Goal: Register for event/course

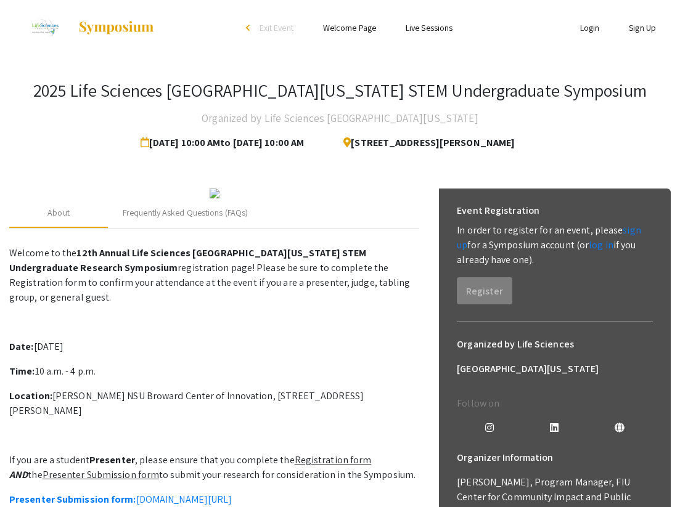
scroll to position [37, 0]
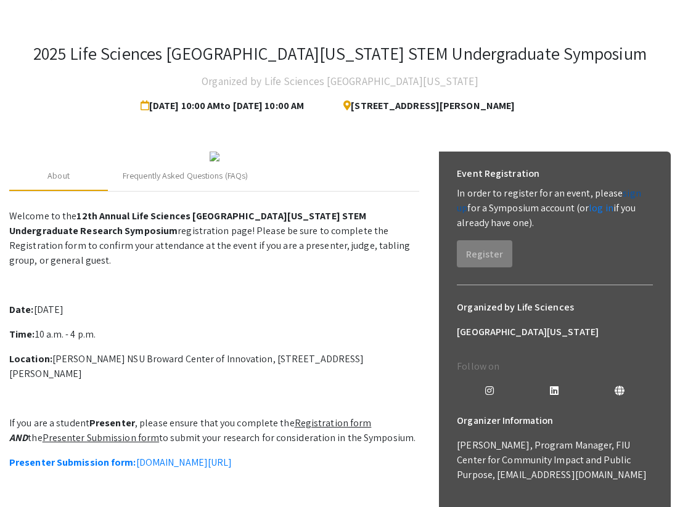
click at [627, 191] on link "sign up" at bounding box center [549, 201] width 184 height 28
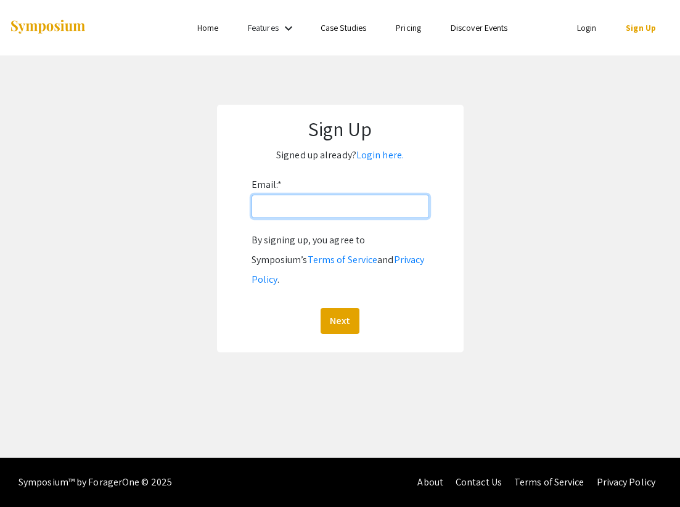
click at [276, 200] on input "Email: *" at bounding box center [340, 206] width 178 height 23
click at [288, 205] on input "Email: *" at bounding box center [340, 206] width 178 height 23
type input "[EMAIL_ADDRESS][DOMAIN_NAME]"
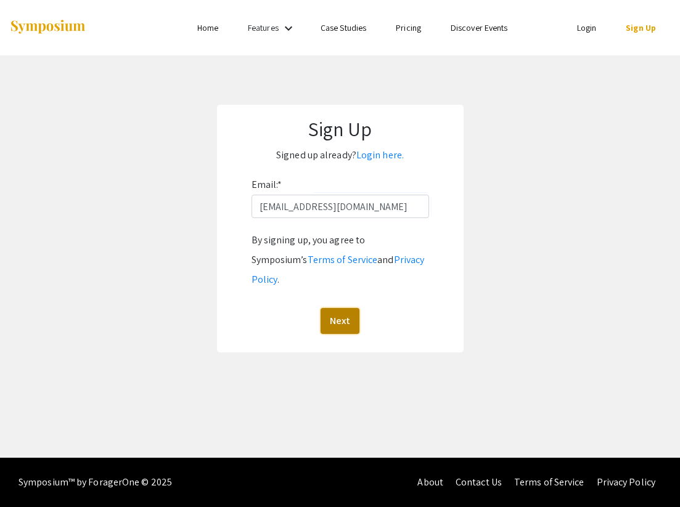
click at [336, 308] on button "Next" at bounding box center [340, 321] width 39 height 26
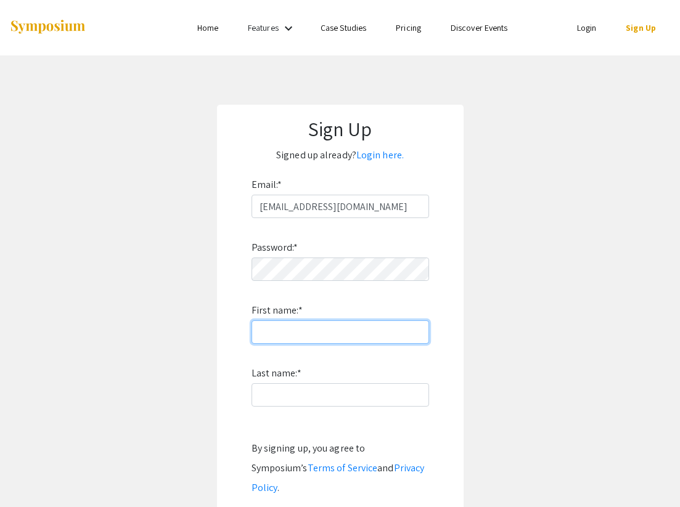
click at [307, 335] on input "First name: *" at bounding box center [340, 332] width 178 height 23
type input "N"
type input "Konor"
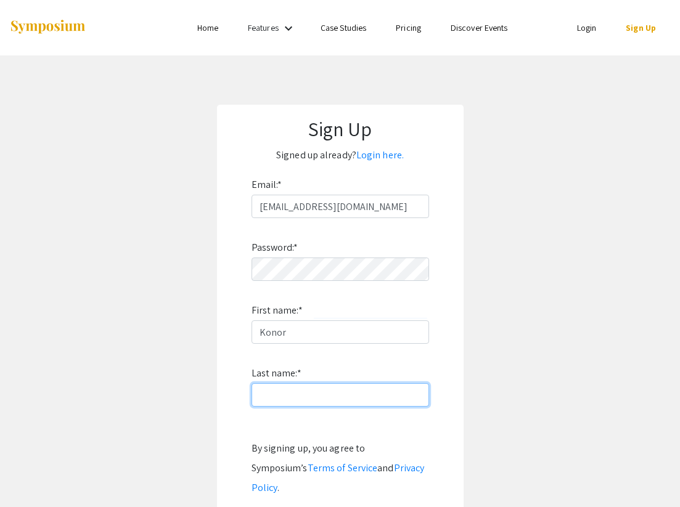
click at [279, 399] on input "Last name: *" at bounding box center [340, 394] width 178 height 23
type input "Nichols"
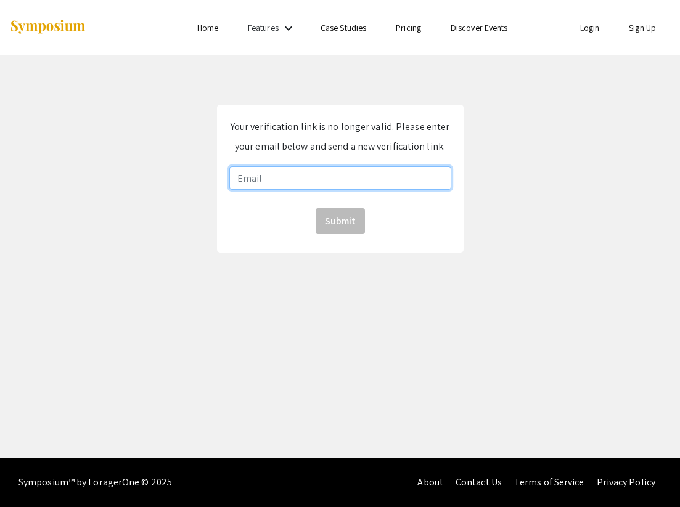
click at [324, 174] on input "email" at bounding box center [340, 177] width 222 height 23
type input "konornichols@gmail.com"
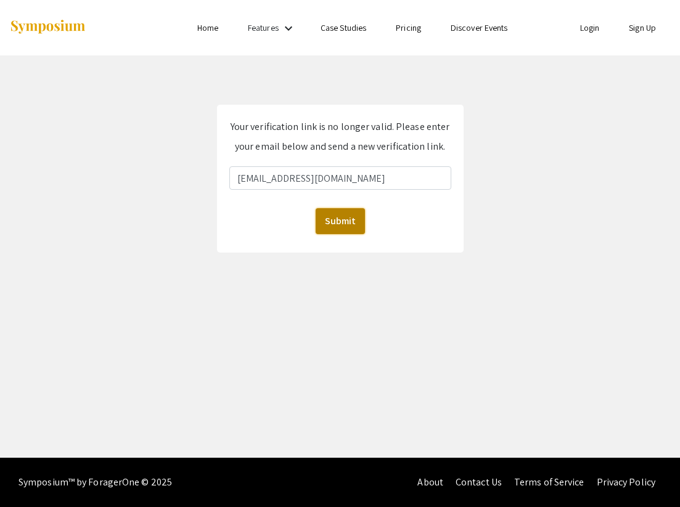
click at [356, 220] on button "Submit" at bounding box center [340, 221] width 49 height 26
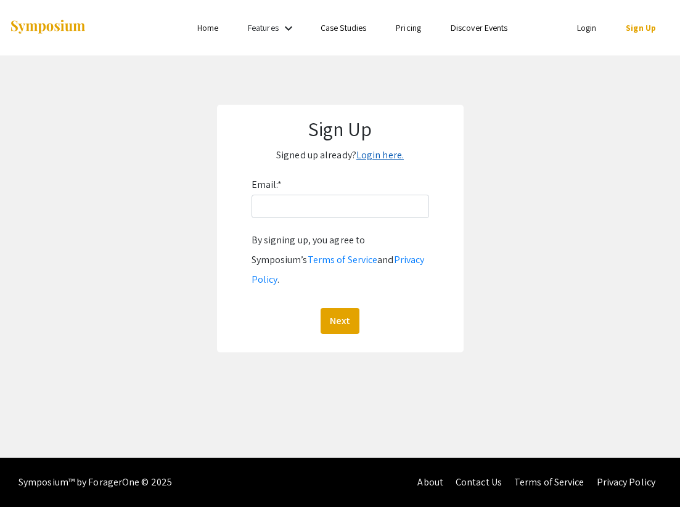
click at [367, 157] on link "Login here." at bounding box center [379, 155] width 47 height 13
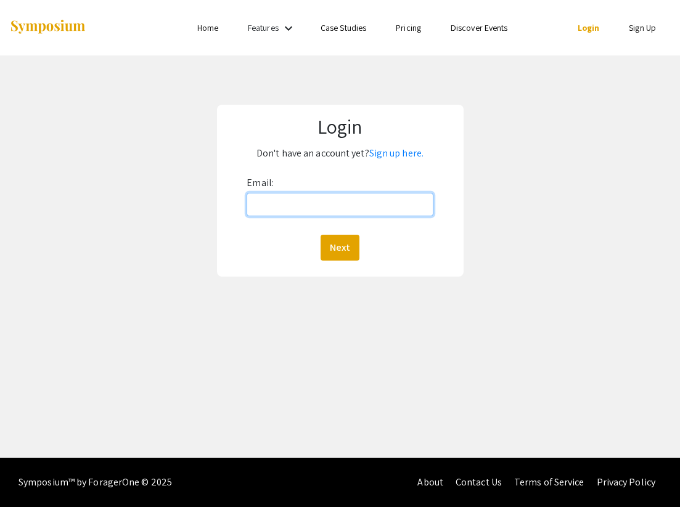
click at [296, 208] on input "Email:" at bounding box center [340, 204] width 186 height 23
click at [321, 199] on input "kn866@mynsu.nova.edu" at bounding box center [340, 204] width 186 height 23
type input "[EMAIL_ADDRESS][DOMAIN_NAME]"
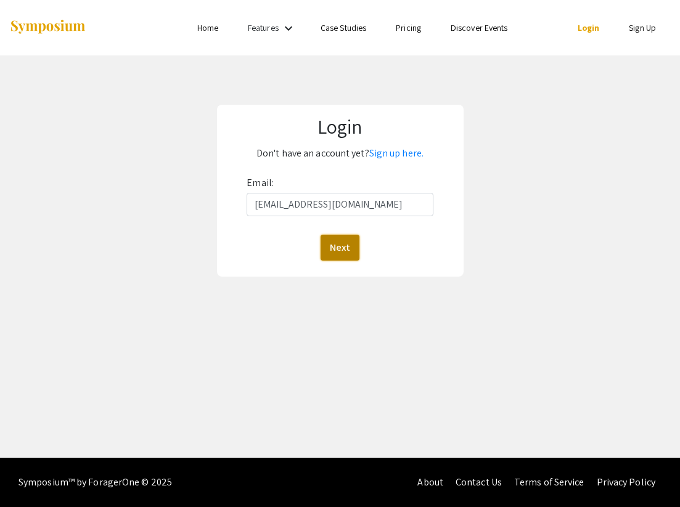
click at [343, 248] on button "Next" at bounding box center [340, 248] width 39 height 26
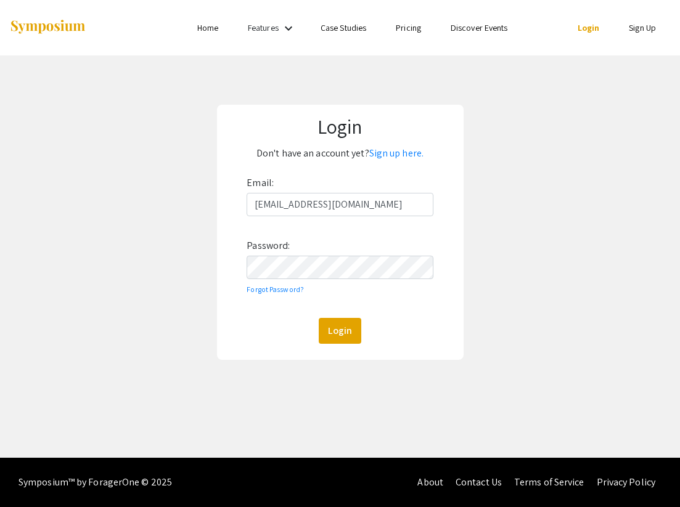
click at [338, 317] on div "Email: konornichols@gmail.com Password: Forgot Password? Login" at bounding box center [340, 258] width 186 height 171
click at [340, 322] on button "Login" at bounding box center [340, 331] width 43 height 26
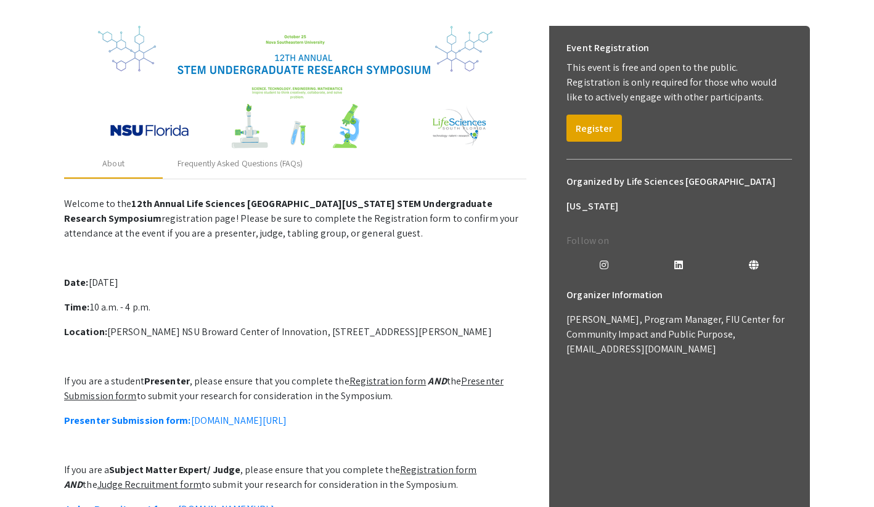
scroll to position [176, 0]
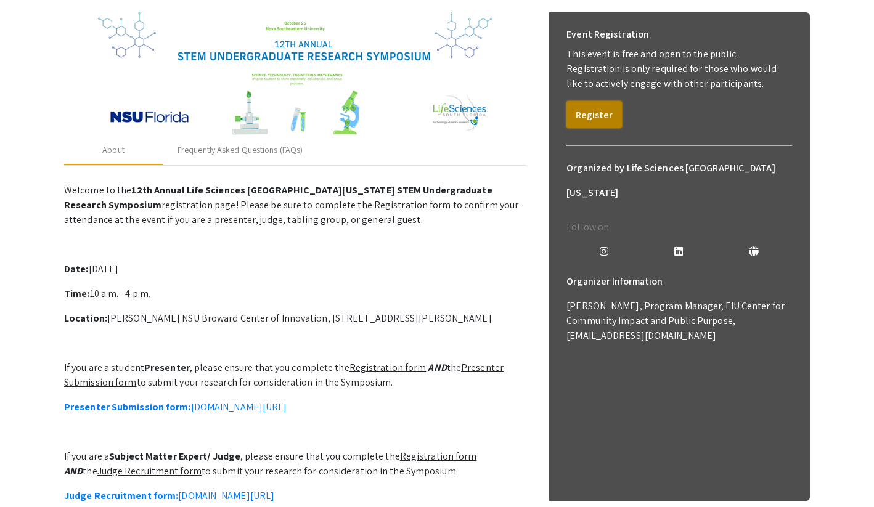
click at [597, 109] on button "Register" at bounding box center [593, 114] width 55 height 27
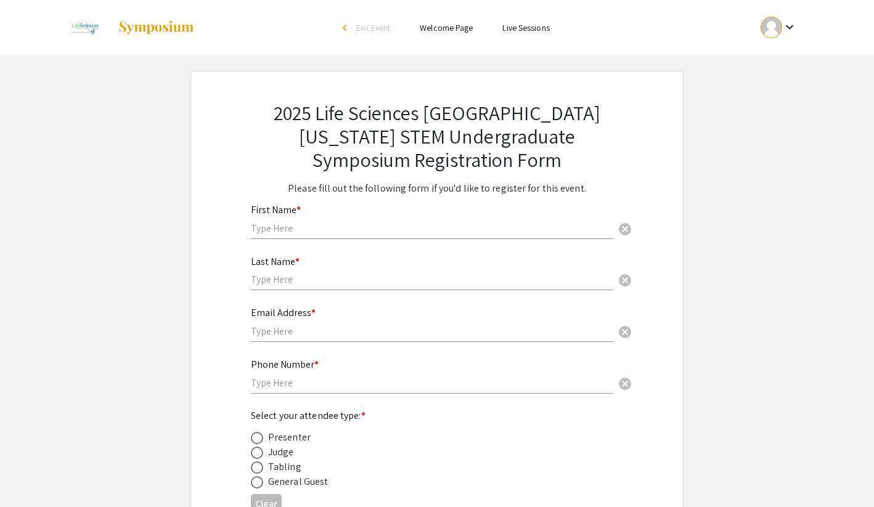
click at [317, 229] on input "text" at bounding box center [432, 228] width 362 height 13
type input "Konor"
click at [287, 278] on input "text" at bounding box center [432, 279] width 362 height 13
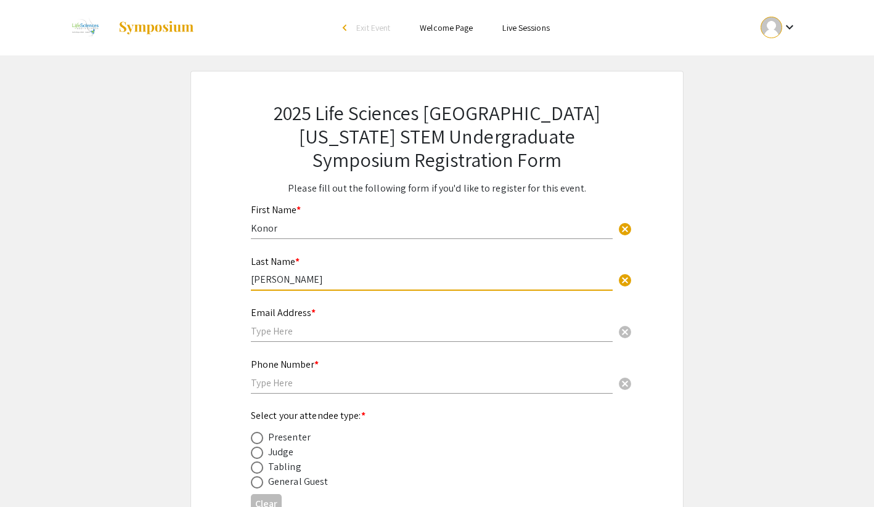
type input "[PERSON_NAME]"
click at [302, 333] on input "text" at bounding box center [432, 331] width 362 height 13
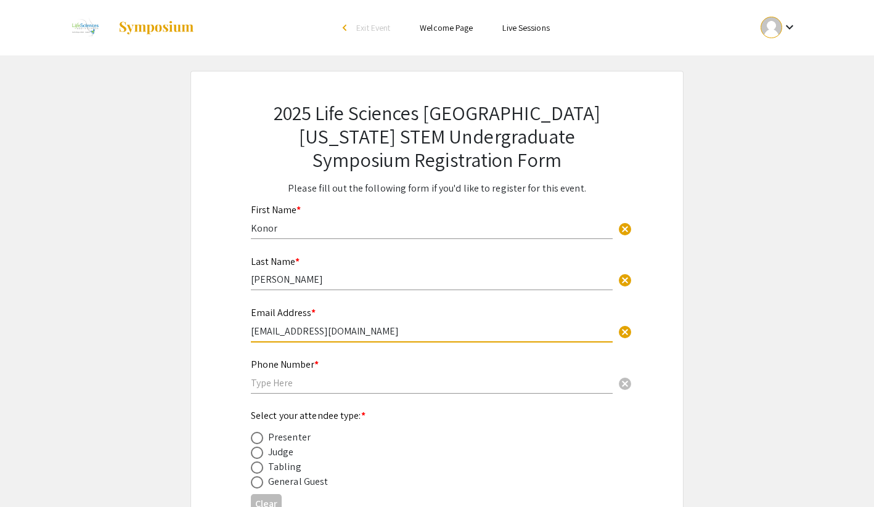
type input "[EMAIL_ADDRESS][DOMAIN_NAME]"
click at [308, 382] on input "text" at bounding box center [432, 383] width 362 height 13
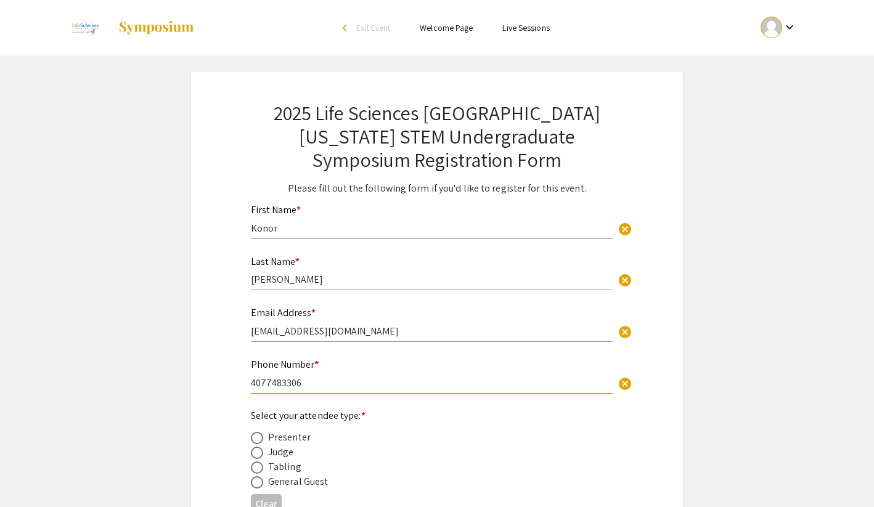
click at [266, 384] on input "4077483306" at bounding box center [432, 383] width 362 height 13
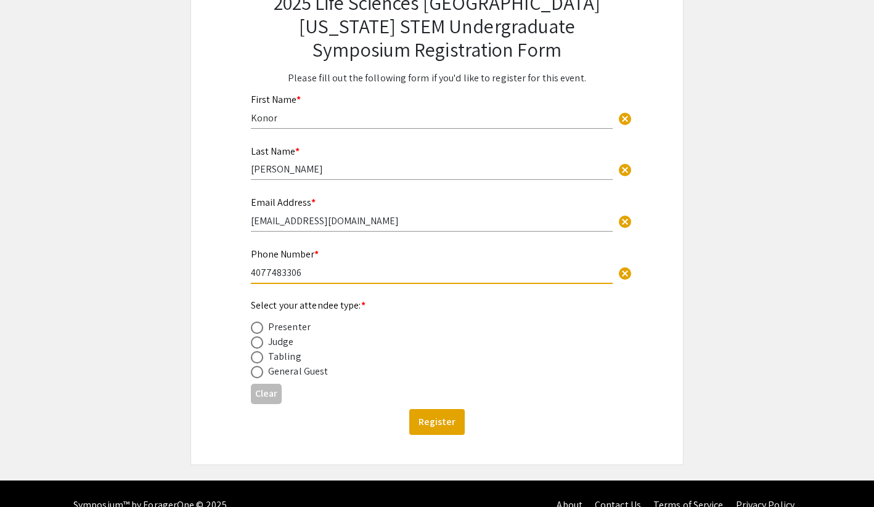
scroll to position [132, 0]
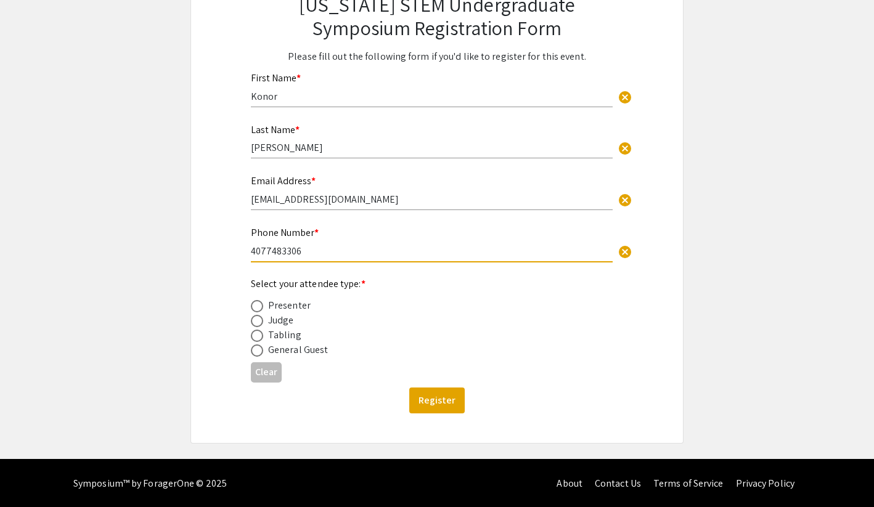
type input "4077483306"
click at [258, 351] on span at bounding box center [257, 351] width 12 height 12
click at [258, 351] on input "radio" at bounding box center [257, 351] width 12 height 12
radio input "true"
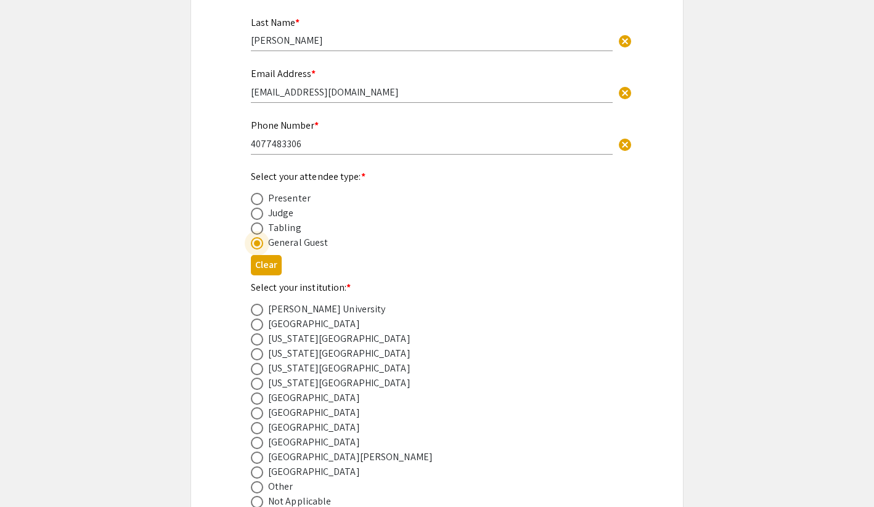
scroll to position [267, 0]
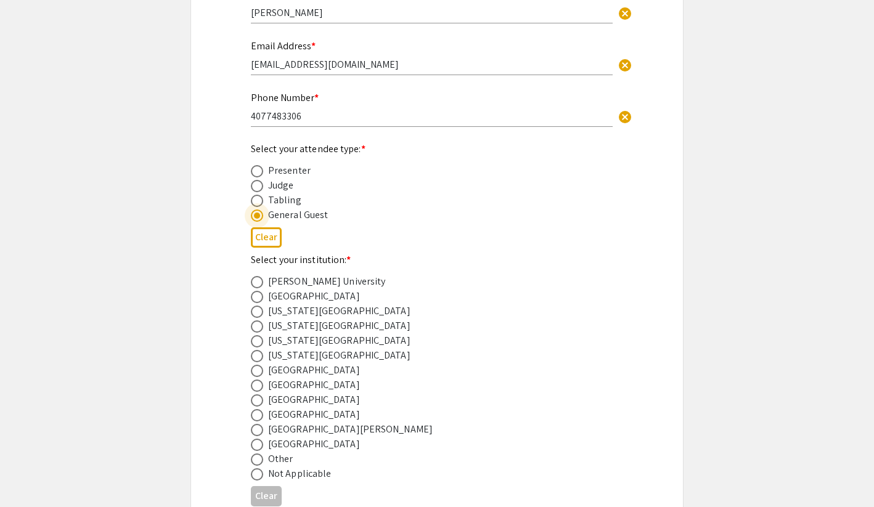
click at [258, 401] on span at bounding box center [257, 400] width 12 height 12
click at [258, 401] on input "radio" at bounding box center [257, 400] width 12 height 12
radio input "true"
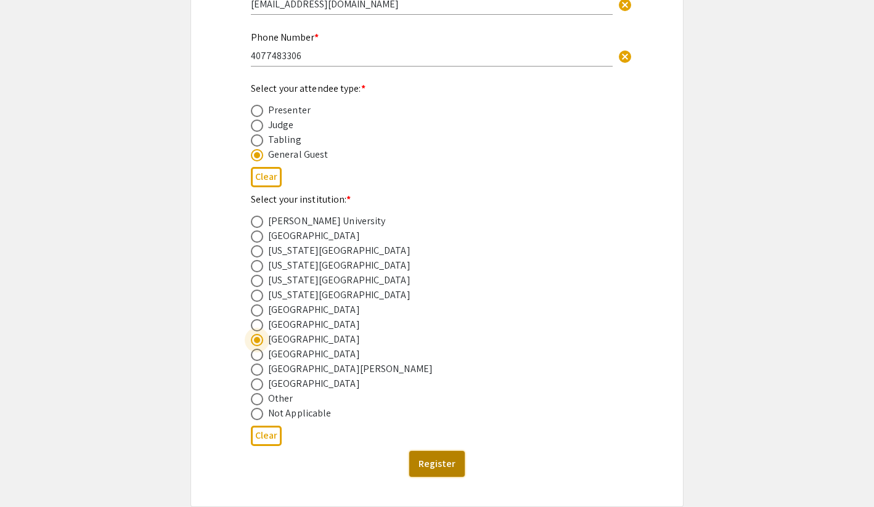
click at [438, 471] on button "Register" at bounding box center [436, 464] width 55 height 26
